Goal: Task Accomplishment & Management: Complete application form

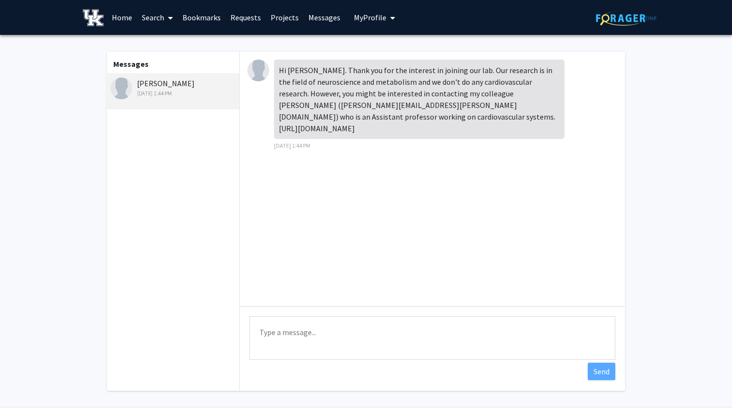
click at [335, 324] on textarea "Type a message" at bounding box center [432, 338] width 366 height 44
type textarea "Thank you!"
click at [596, 369] on button "Send" at bounding box center [601, 370] width 28 height 17
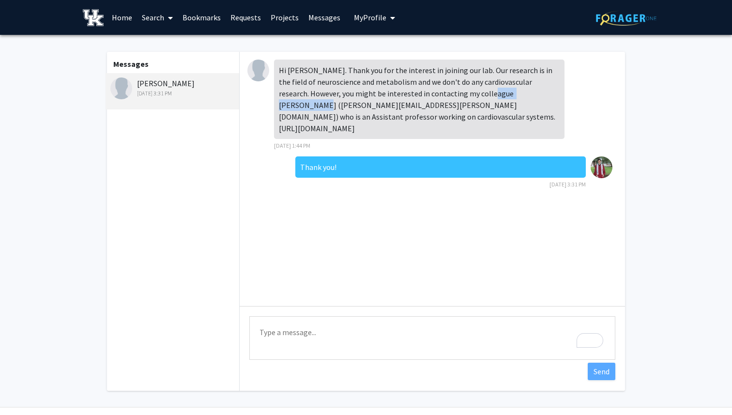
drag, startPoint x: 476, startPoint y: 94, endPoint x: 539, endPoint y: 94, distance: 62.9
click at [539, 94] on div "Hi Mohammed. Thank you for the interest in joining our lab. Our research is in …" at bounding box center [419, 99] width 290 height 79
copy div "[PERSON_NAME]"
drag, startPoint x: 281, startPoint y: 106, endPoint x: 374, endPoint y: 105, distance: 93.4
click at [374, 105] on div "Hi Mohammed. Thank you for the interest in joining our lab. Our research is in …" at bounding box center [419, 99] width 290 height 79
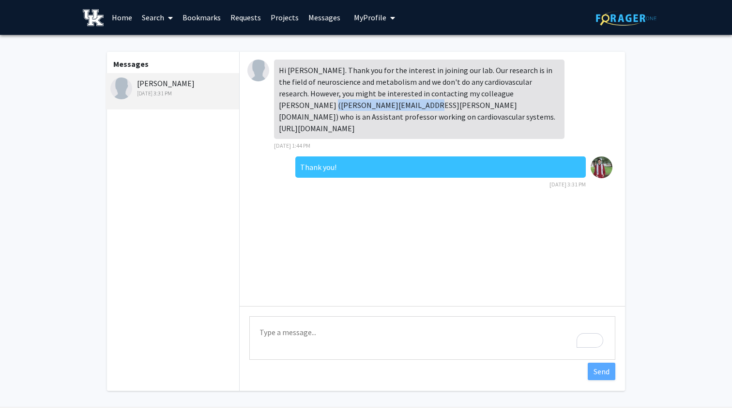
copy div "Sathya.Velmurugan@uky.edu"
drag, startPoint x: 357, startPoint y: 116, endPoint x: 480, endPoint y: 112, distance: 123.4
click at [480, 112] on div "Hi Mohammed. Thank you for the interest in joining our lab. Our research is in …" at bounding box center [419, 99] width 290 height 79
copy div "https://foragerone.com/profile/325913"
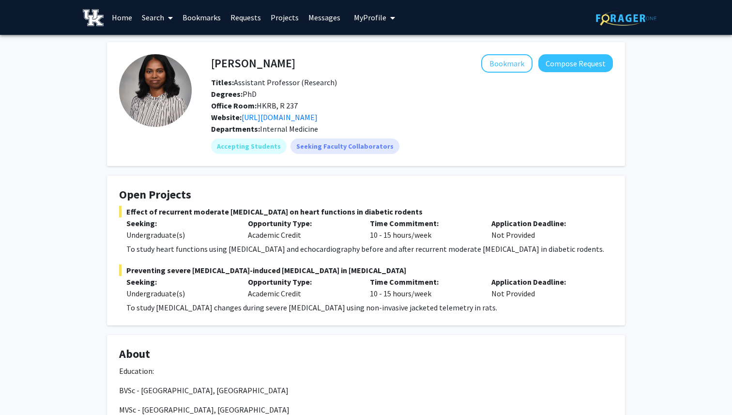
click at [240, 16] on link "Requests" at bounding box center [245, 17] width 40 height 34
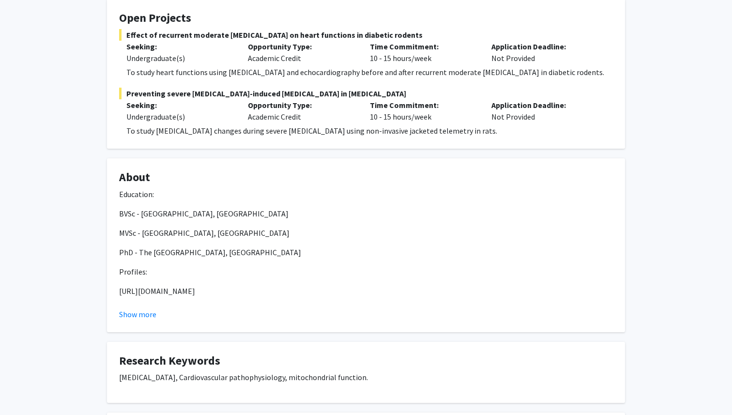
scroll to position [144, 0]
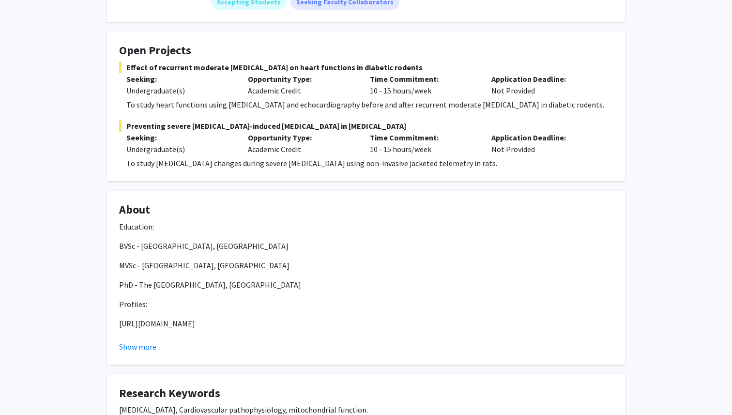
click at [225, 75] on p "Seeking:" at bounding box center [179, 79] width 107 height 12
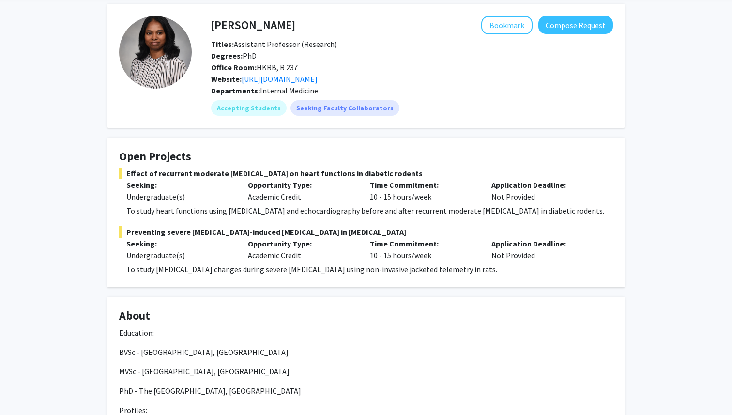
scroll to position [0, 0]
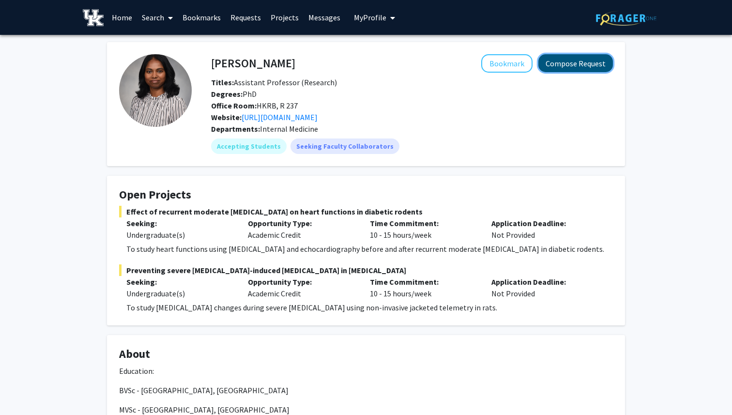
click at [570, 61] on button "Compose Request" at bounding box center [575, 63] width 75 height 18
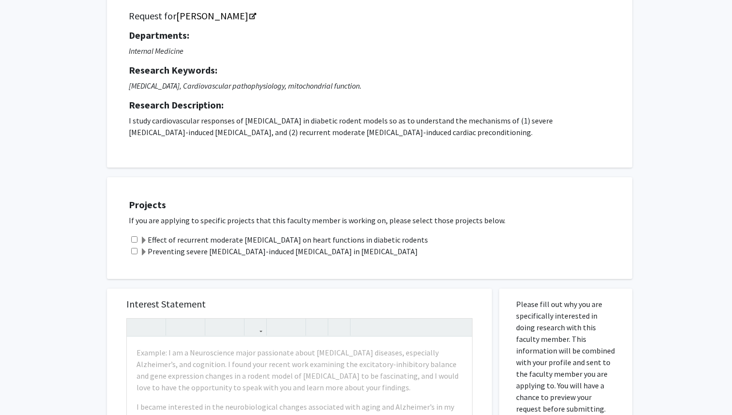
scroll to position [105, 0]
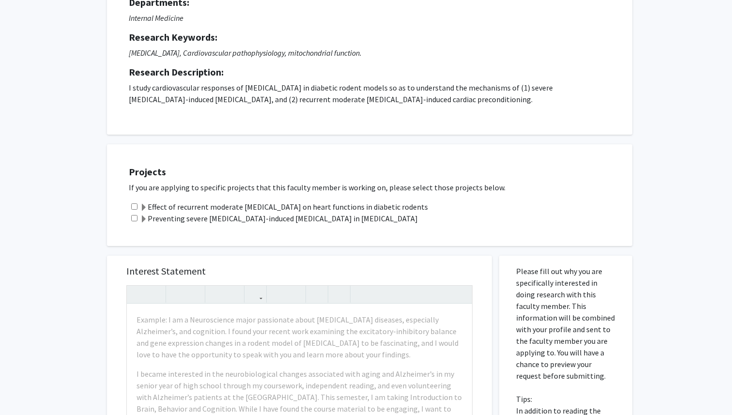
click at [134, 205] on input "checkbox" at bounding box center [134, 206] width 6 height 6
checkbox input "true"
click at [259, 360] on div "Example: I am a Neuroscience major passionate about [MEDICAL_DATA] diseases, es…" at bounding box center [299, 415] width 345 height 222
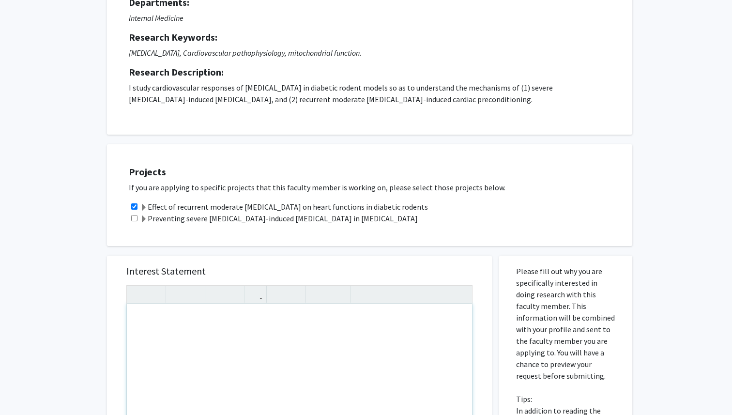
click at [265, 339] on div "To enrich screen reader interactions, please activate Accessibility in Grammarl…" at bounding box center [299, 415] width 345 height 222
paste div "To enrich screen reader interactions, please activate Accessibility in Grammarl…"
type textarea "<p>I am a Biology major, pre-med, interested in the human body's heart. I am pa…"
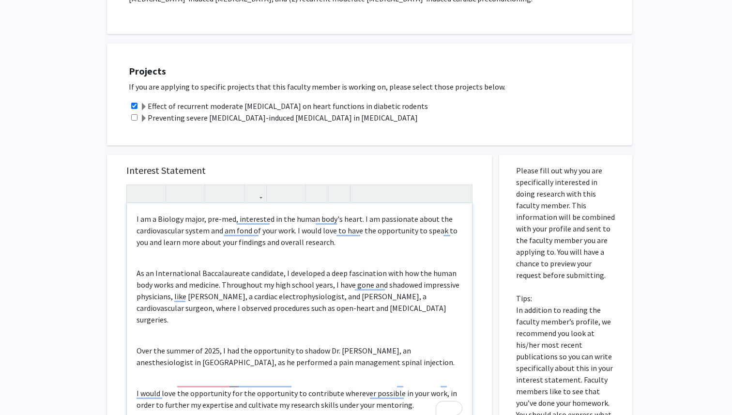
scroll to position [209, 0]
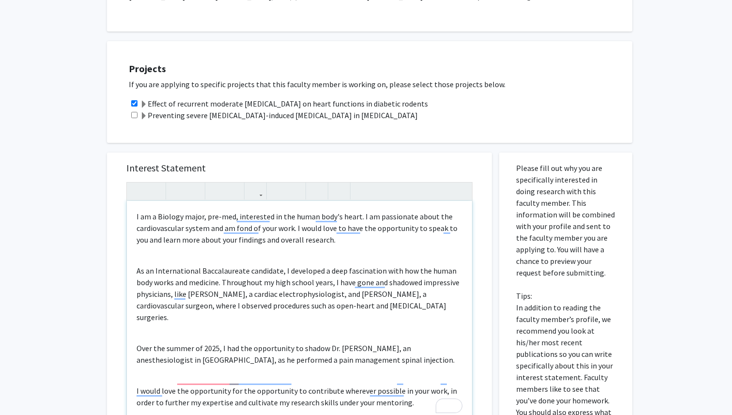
click at [250, 255] on div "I am a Biology major, pre-med, interested in the human body's heart. I am passi…" at bounding box center [299, 312] width 345 height 222
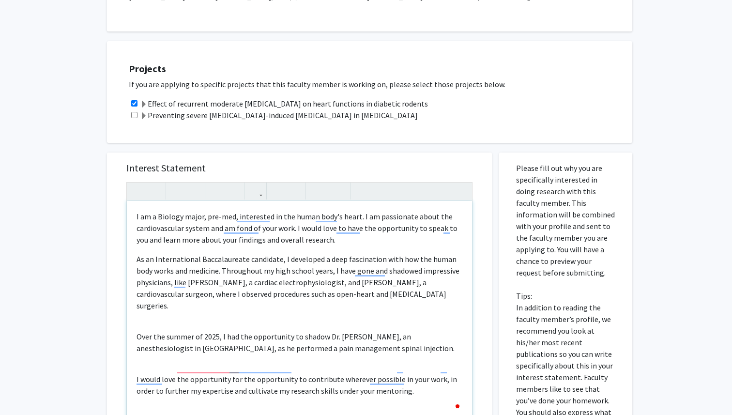
click at [222, 310] on div "I am a Biology major, pre-med, interested in the human body's heart. I am passi…" at bounding box center [299, 312] width 345 height 222
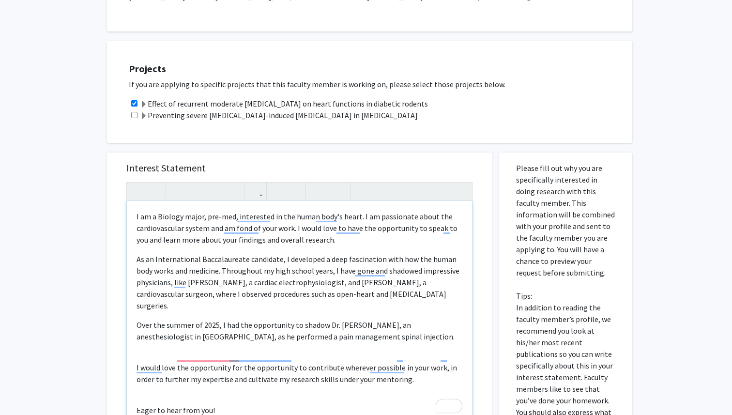
click at [214, 336] on div "I am a Biology major, pre-med, interested in the human body's heart. I am passi…" at bounding box center [299, 312] width 345 height 222
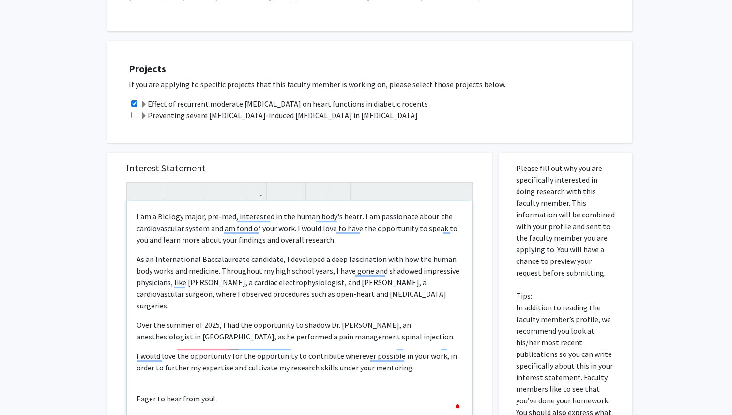
click at [206, 371] on div "I am a Biology major, pre-med, interested in the human body's heart. I am passi…" at bounding box center [299, 312] width 345 height 222
type textarea "<p>I am a Biology major, pre-med, interested in the human body's heart. I am pa…"
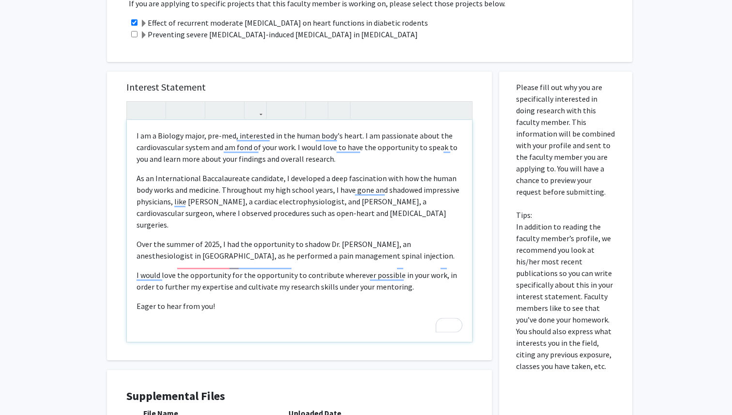
scroll to position [322, 0]
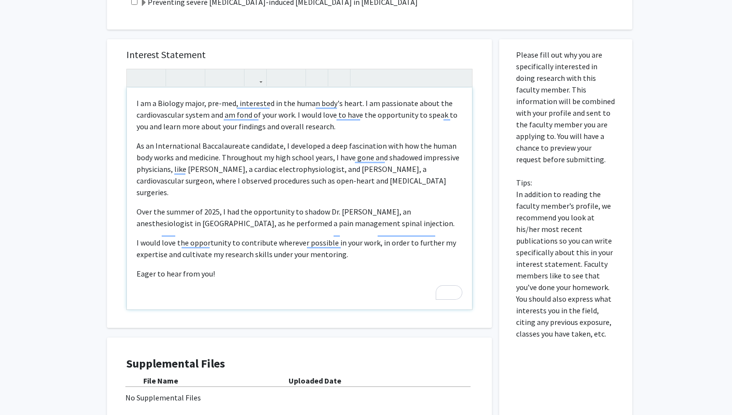
click at [221, 270] on div "I am a Biology major, pre-med, interested in the human body's heart. I am passi…" at bounding box center [299, 199] width 345 height 222
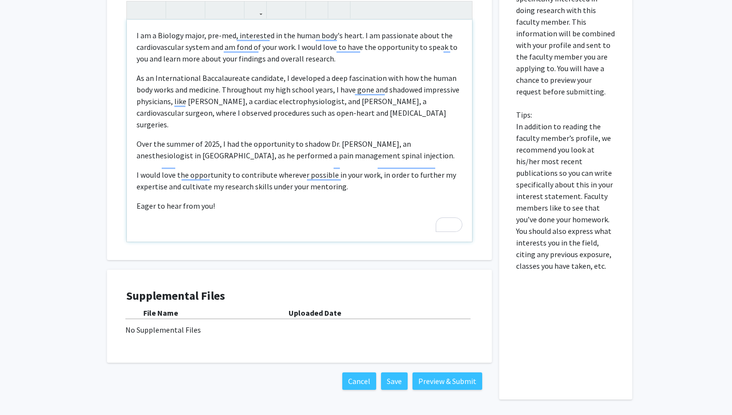
scroll to position [395, 0]
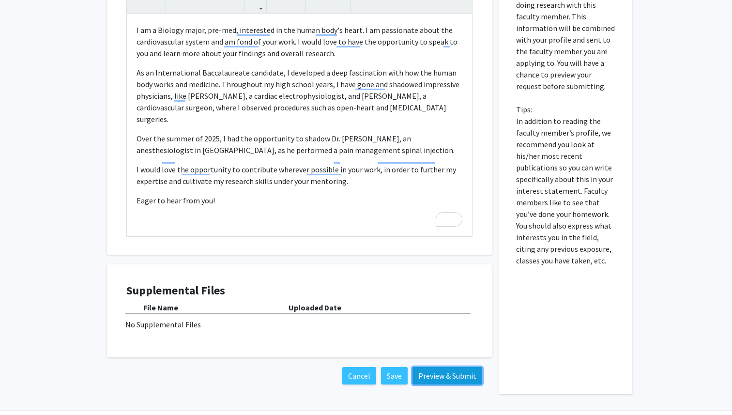
click at [431, 375] on button "Preview & Submit" at bounding box center [447, 375] width 70 height 17
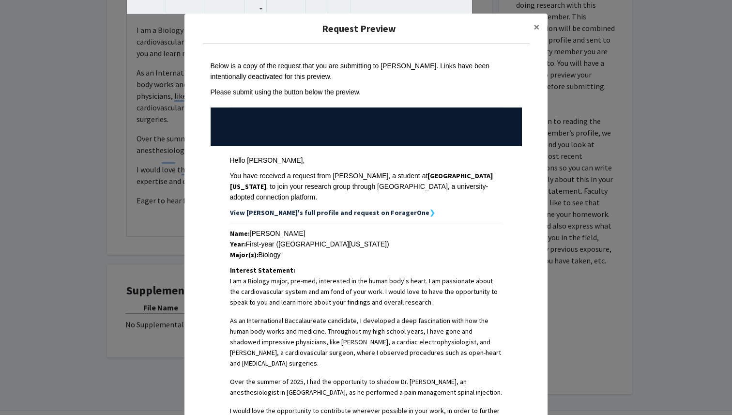
scroll to position [196, 0]
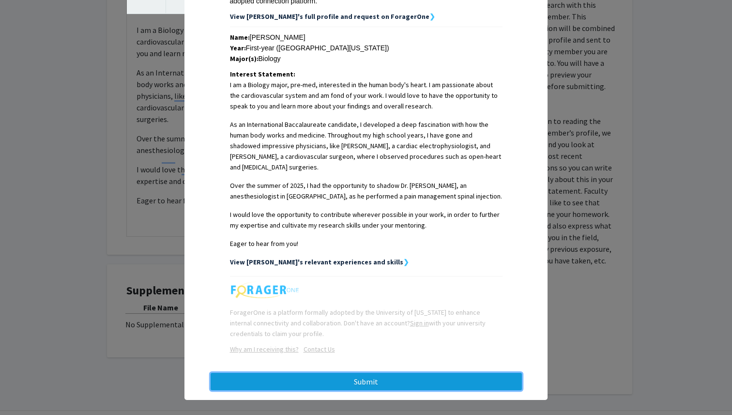
click at [419, 373] on button "Submit" at bounding box center [365, 381] width 311 height 17
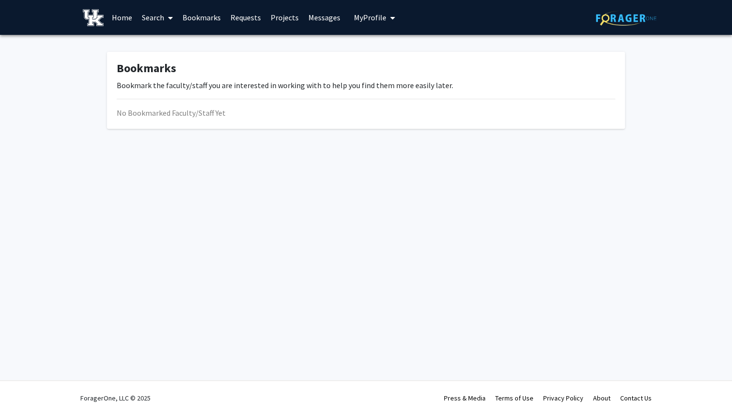
click at [308, 15] on link "Messages" at bounding box center [324, 17] width 42 height 34
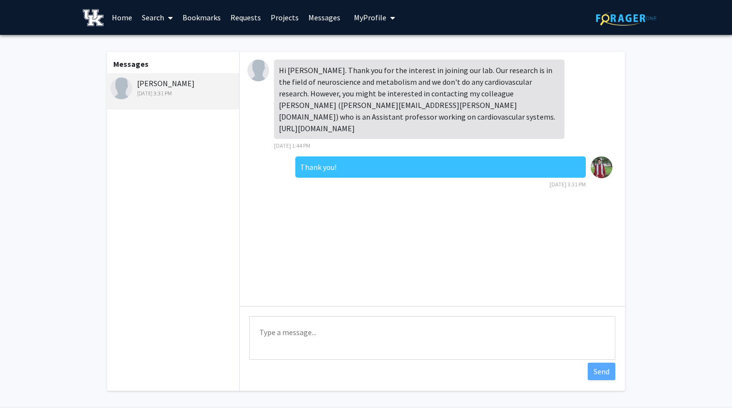
click at [249, 18] on link "Requests" at bounding box center [245, 17] width 40 height 34
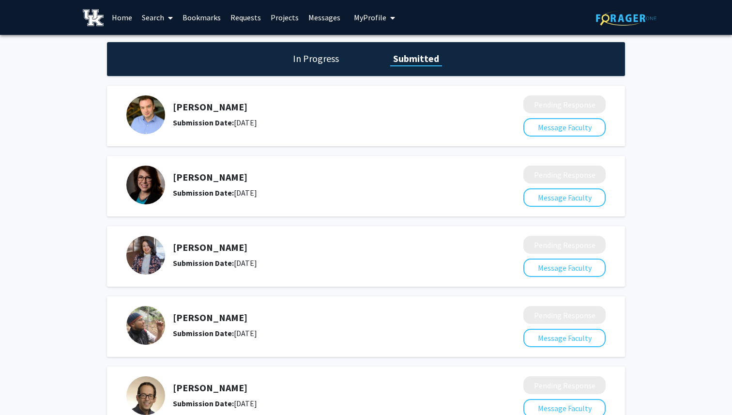
click at [140, 117] on img at bounding box center [145, 114] width 39 height 39
